Goal: Communication & Community: Answer question/provide support

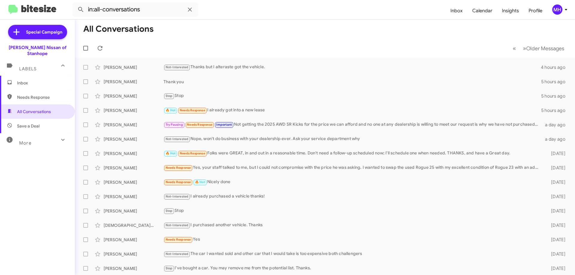
drag, startPoint x: 129, startPoint y: 68, endPoint x: 30, endPoint y: 77, distance: 99.5
click at [30, 80] on span "Inbox" at bounding box center [42, 83] width 51 height 6
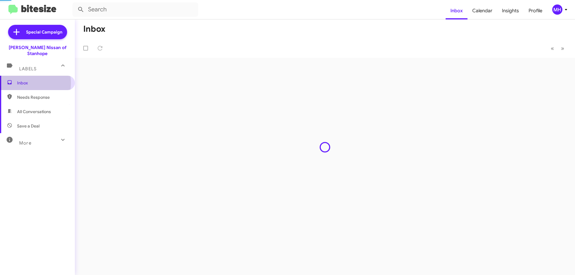
click at [30, 80] on span "Inbox" at bounding box center [42, 83] width 51 height 6
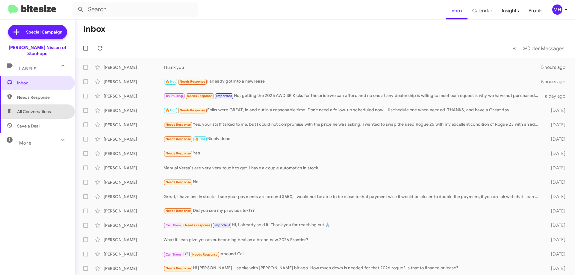
click at [38, 109] on span "All Conversations" at bounding box center [34, 112] width 34 height 6
type input "in:all-conversations"
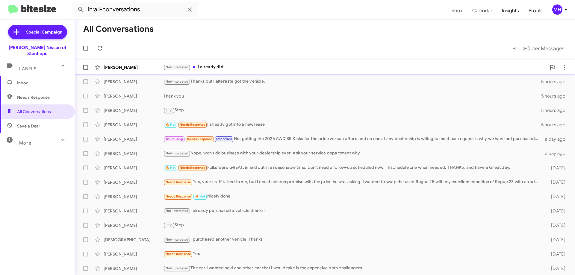
click at [234, 63] on div "[PERSON_NAME] Not-Interested I already did 3 hours ago" at bounding box center [325, 67] width 490 height 12
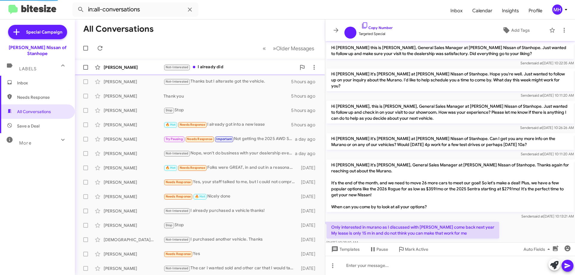
scroll to position [100, 0]
